Goal: Navigation & Orientation: Find specific page/section

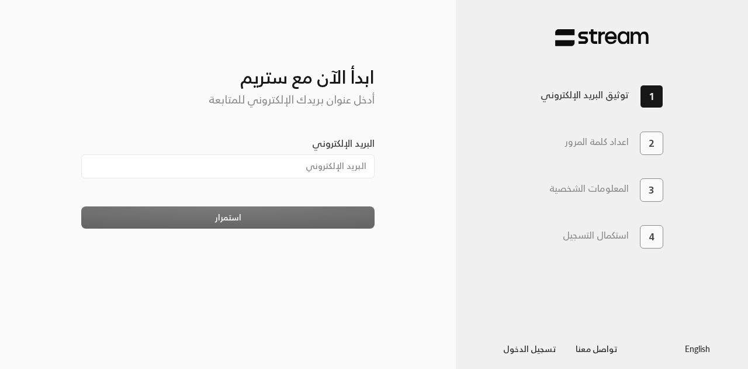
click at [708, 352] on link "English" at bounding box center [697, 348] width 25 height 22
click at [698, 351] on link "English" at bounding box center [697, 348] width 25 height 22
